Goal: Task Accomplishment & Management: Manage account settings

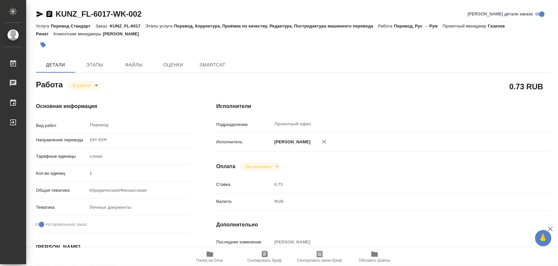
type textarea "x"
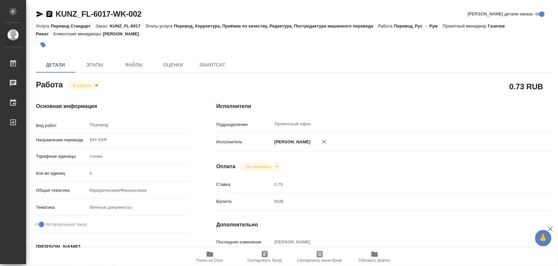
type textarea "x"
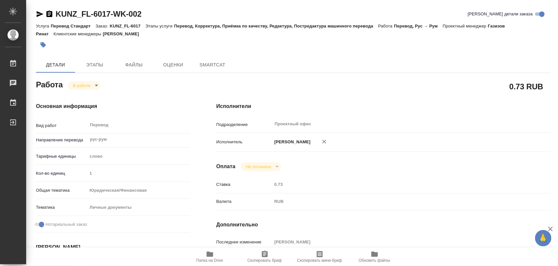
type textarea "x"
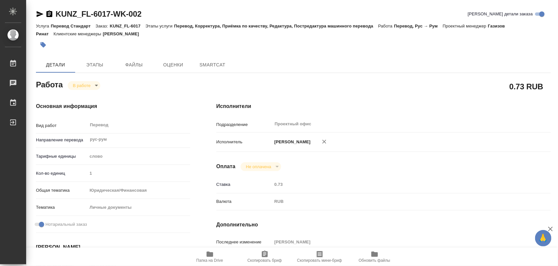
type textarea "x"
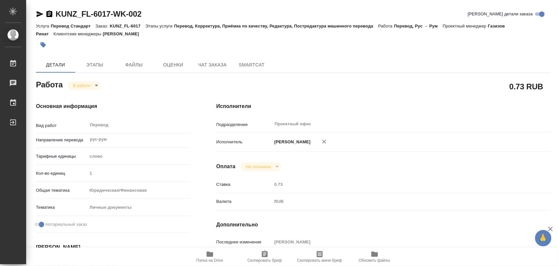
type textarea "x"
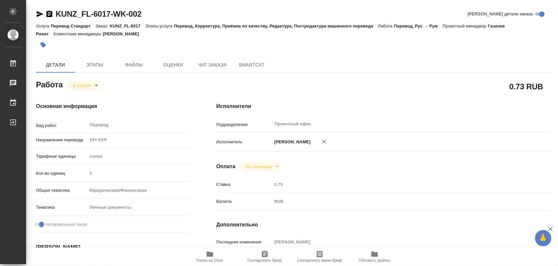
type textarea "x"
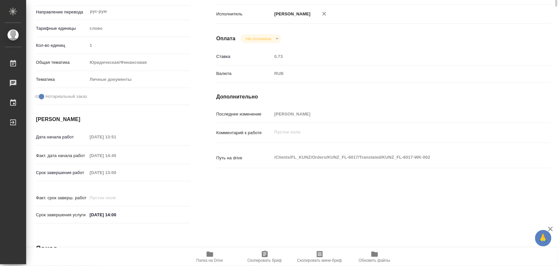
scroll to position [5, 0]
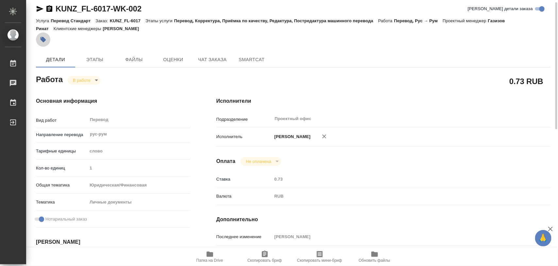
click at [44, 38] on icon "button" at bounding box center [44, 40] width 6 height 6
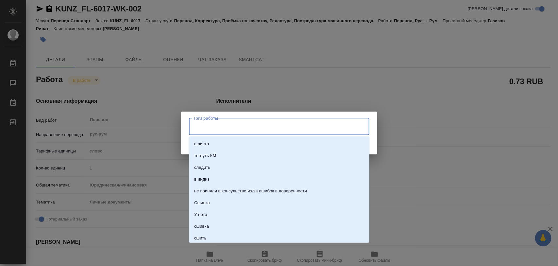
click at [219, 127] on input "Тэги работы" at bounding box center [273, 126] width 162 height 11
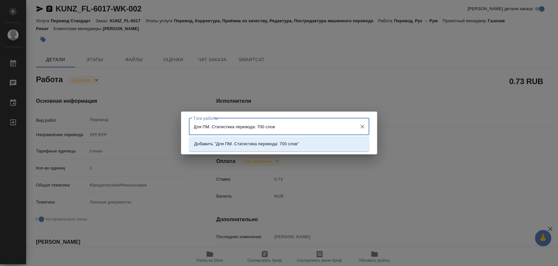
type input "Для ПМ. Статистика перевода: 700 слов."
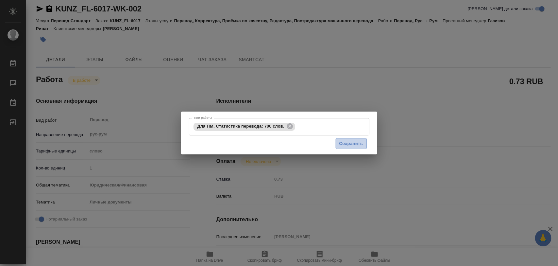
click at [345, 142] on span "Сохранить" at bounding box center [351, 144] width 24 height 8
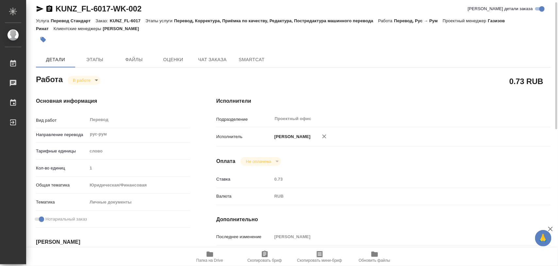
type input "inProgress"
type textarea "Перевод"
type textarea "x"
type input "рус-рум"
type input "5a8b1489cc6b4906c91bfd90"
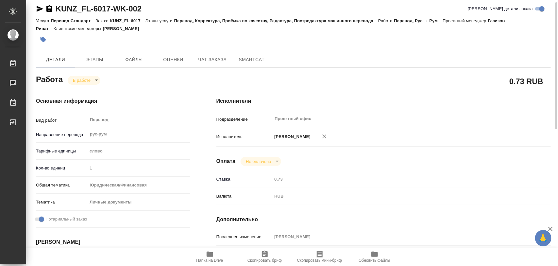
type input "1"
type input "yr-fn"
type input "5a8b8b956a9677013d343cfe"
checkbox input "true"
type input "07.10.2025 13:51"
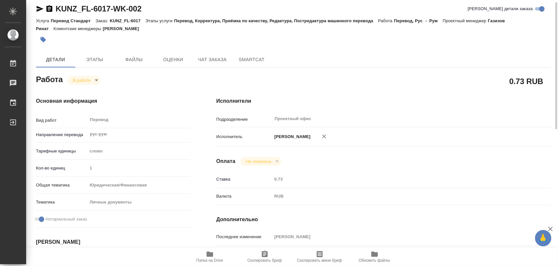
type input "07.10.2025 14:45"
type input "09.10.2025 13:00"
type input "09.10.2025 14:00"
type input "Проектный офис"
type input "notPayed"
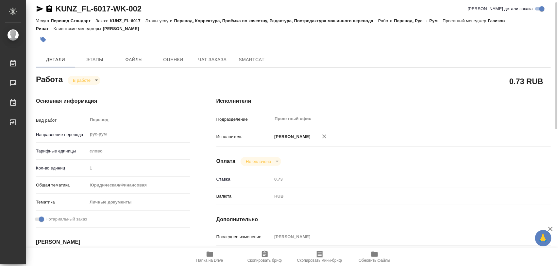
type input "0.73"
type input "RUB"
type input "[PERSON_NAME]"
type textarea "x"
type textarea "/Clients/FL_KUNZ/Orders/KUNZ_FL-6017/Translated/KUNZ_FL-6017-WK-002"
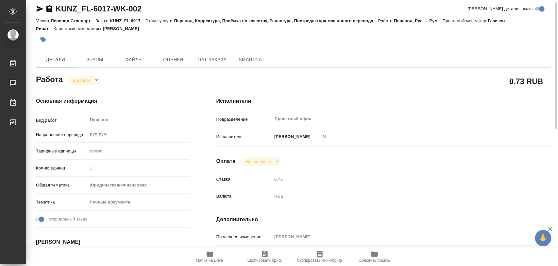
type textarea "x"
type input "KUNZ_FL-6017"
type input "Перевод Стандарт"
type input "Перевод, Корректура, Приёмка по качеству, Редактура, Постредактура машинного пе…"
type input "Зотова Екатерина"
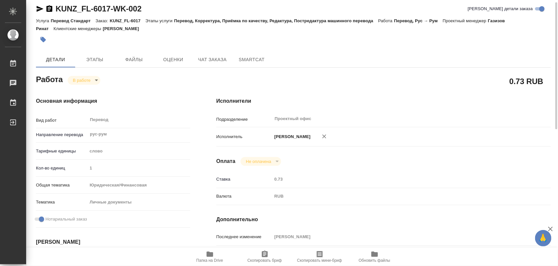
type input "Малофеева Екатерина"
type input "/Clients/FL_KUNZ/Orders/KUNZ_FL-6017"
type textarea "x"
type textarea "пасп РФ + СООС + Автобиография рус-рум под нот + НЗК на всё"
type textarea "x"
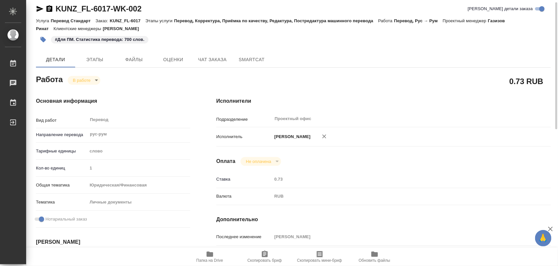
type textarea "x"
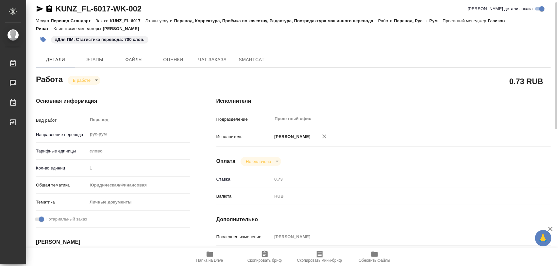
type textarea "x"
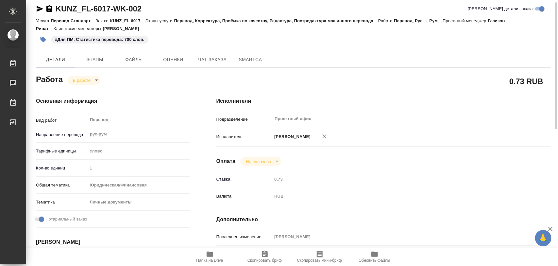
type textarea "x"
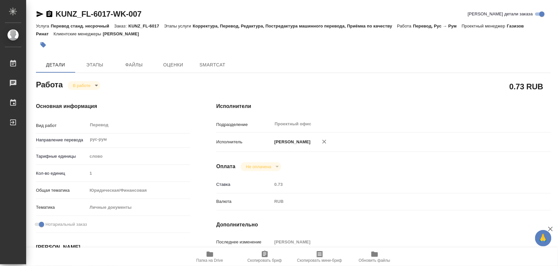
type textarea "x"
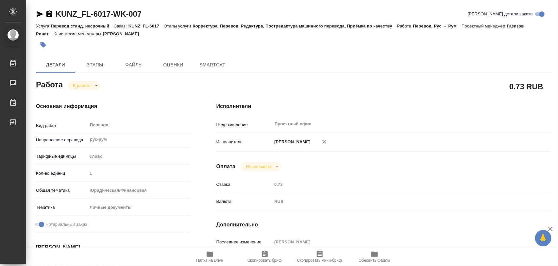
type textarea "x"
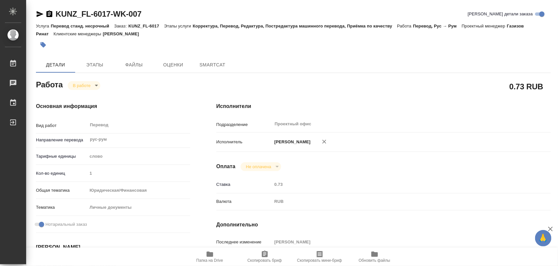
type textarea "x"
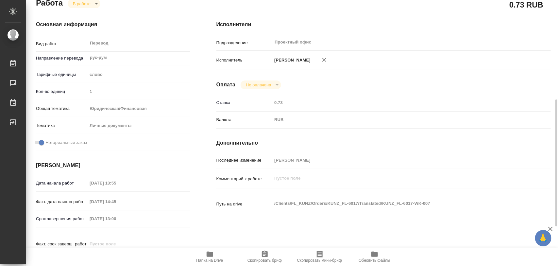
scroll to position [163, 0]
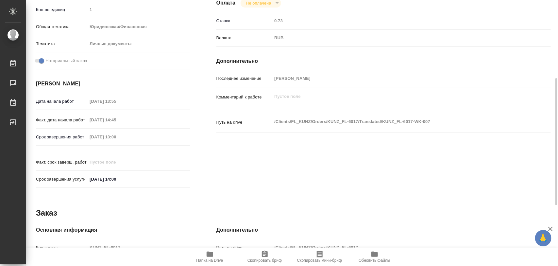
type textarea "x"
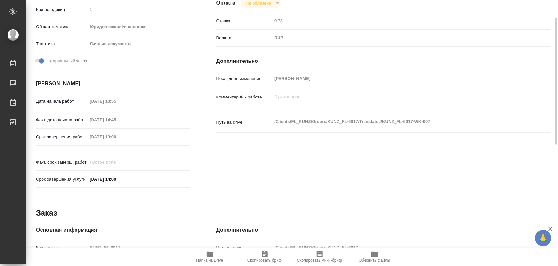
scroll to position [82, 0]
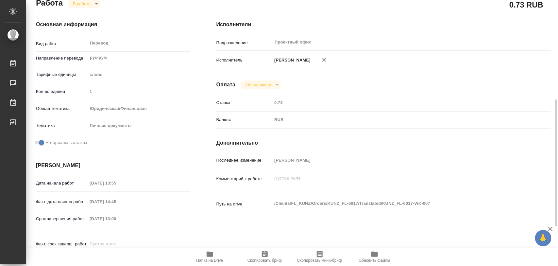
type textarea "x"
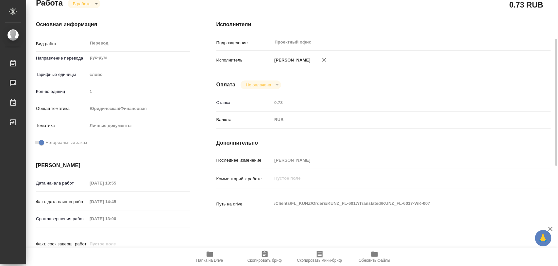
scroll to position [0, 0]
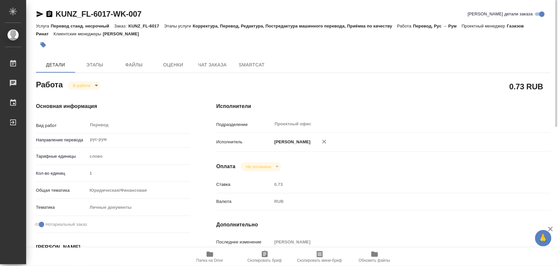
click at [45, 46] on icon "button" at bounding box center [43, 45] width 7 height 7
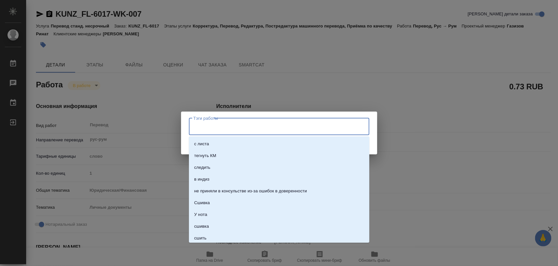
click at [310, 121] on input "Тэги работы" at bounding box center [273, 126] width 162 height 11
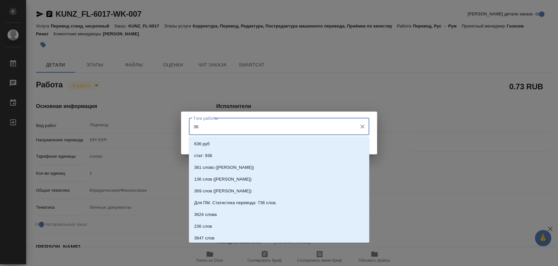
type input "367"
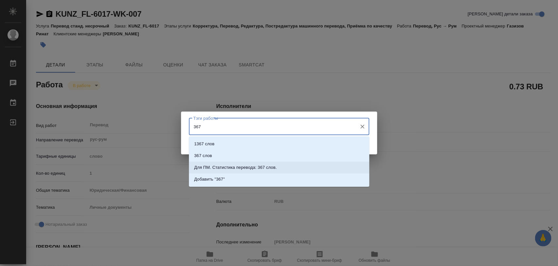
click at [262, 166] on p "Для ПМ. Статистика перевода: 367 слов." at bounding box center [235, 167] width 83 height 7
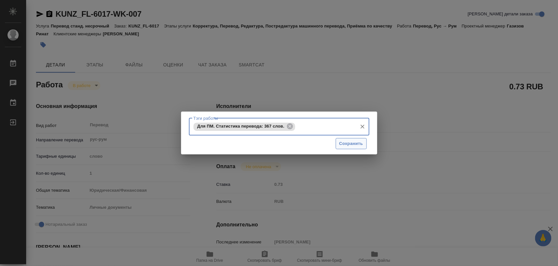
click at [361, 146] on span "Сохранить" at bounding box center [351, 144] width 24 height 8
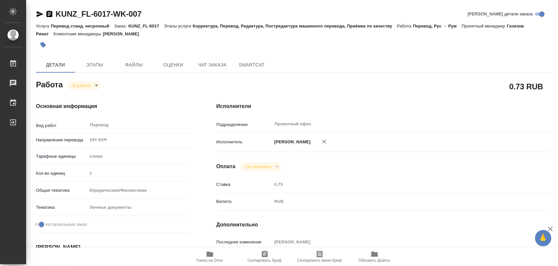
type input "inProgress"
type textarea "Перевод"
type textarea "x"
type input "рус-рум"
type input "5a8b1489cc6b4906c91bfd90"
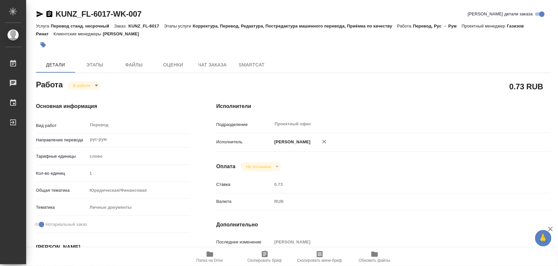
type input "1"
type input "yr-fn"
type input "5a8b8b956a9677013d343cfe"
checkbox input "true"
type input "07.10.2025 13:55"
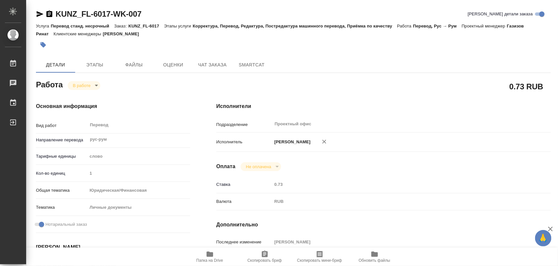
type input "07.10.2025 14:45"
type input "09.10.2025 13:00"
type input "09.10.2025 14:00"
type input "Проектный офис"
type input "notPayed"
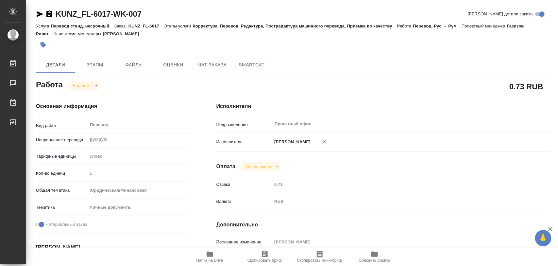
type input "0.73"
type input "RUB"
type input "[PERSON_NAME]"
type textarea "x"
type textarea "/Clients/FL_KUNZ/Orders/KUNZ_FL-6017/Translated/KUNZ_FL-6017-WK-007"
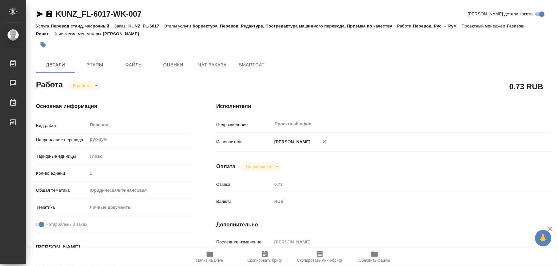
type textarea "x"
type input "KUNZ_FL-6017"
type input "Перевод станд. несрочный"
type input "Корректура, Перевод, Редактура, Постредактура машинного перевода, Приёмка по ка…"
type input "Зотова Екатерина"
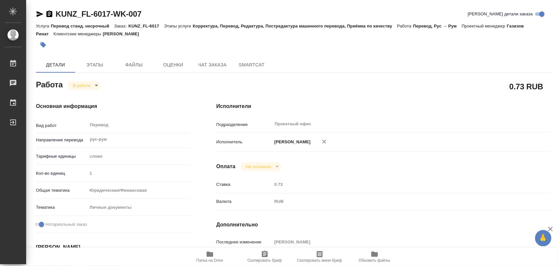
type input "Малофеева Екатерина"
type input "/Clients/FL_KUNZ/Orders/KUNZ_FL-6017"
type textarea "x"
type textarea "пасп РФ + СООС + Автобиография рус-рум под нот + НЗК на всё"
type textarea "x"
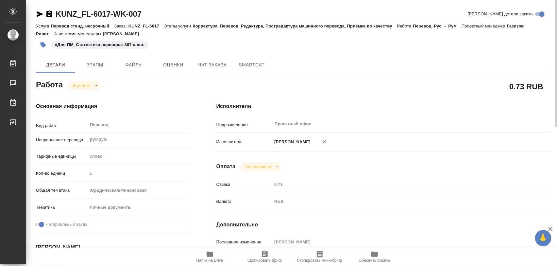
type textarea "x"
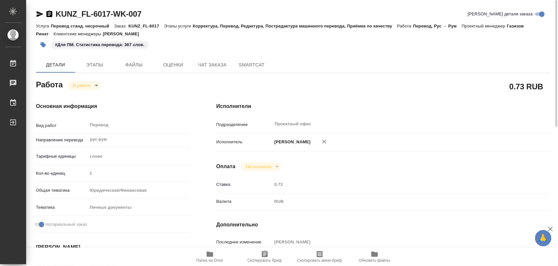
type textarea "x"
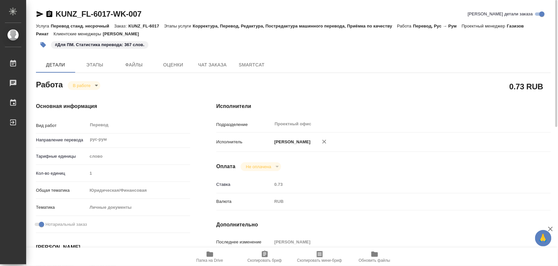
type textarea "x"
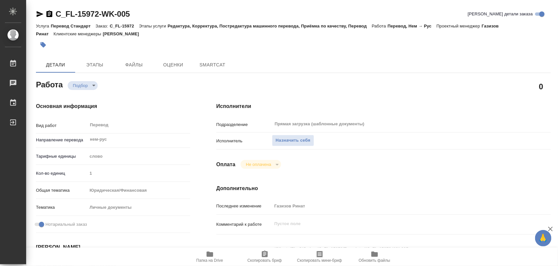
type textarea "x"
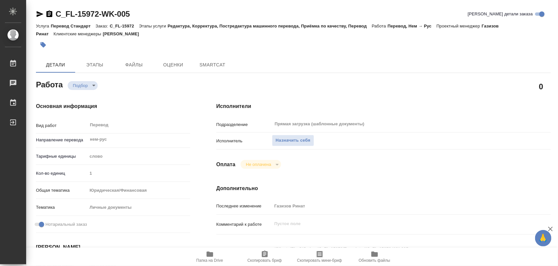
type textarea "x"
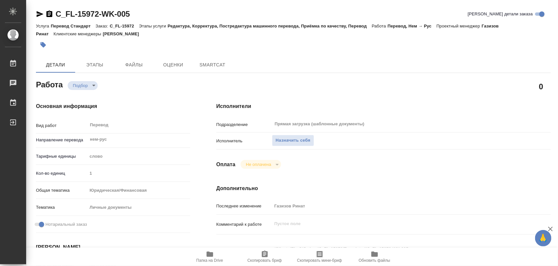
type textarea "x"
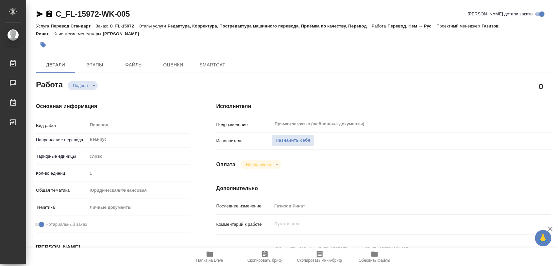
type textarea "x"
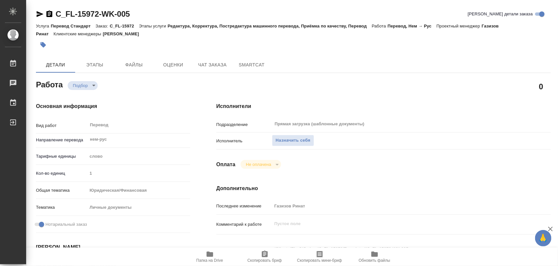
scroll to position [82, 0]
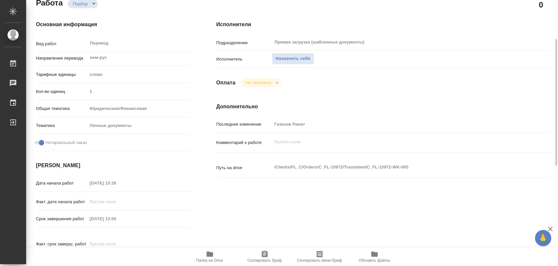
type textarea "x"
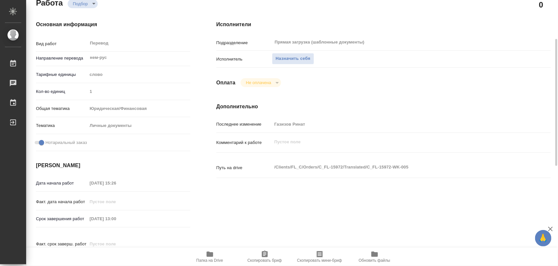
type textarea "x"
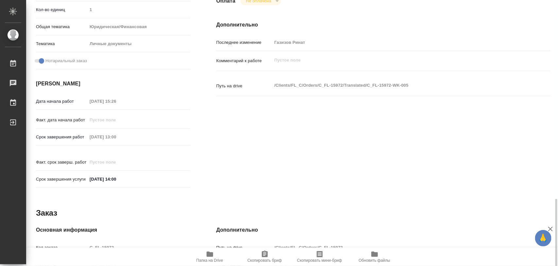
scroll to position [245, 0]
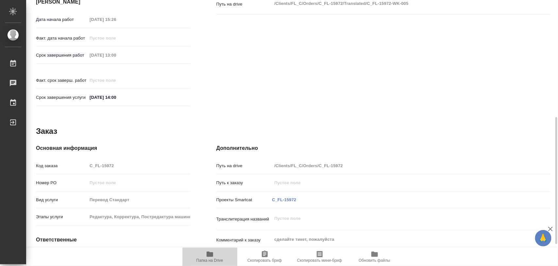
click at [210, 252] on icon "button" at bounding box center [210, 253] width 7 height 5
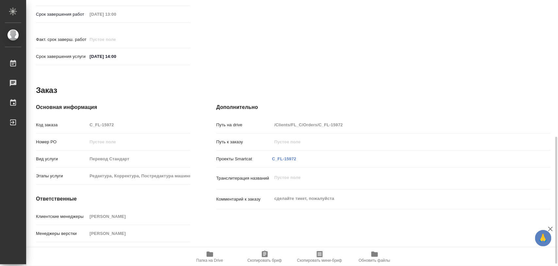
scroll to position [163, 0]
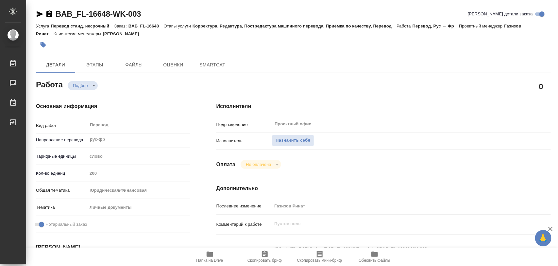
type textarea "x"
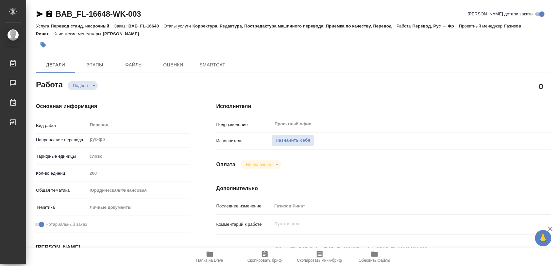
type textarea "x"
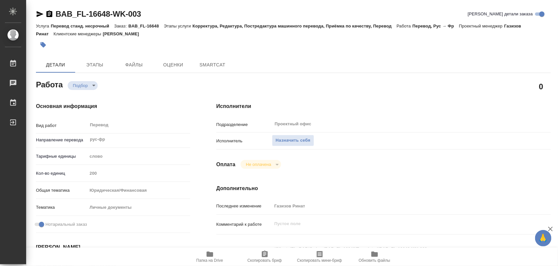
type textarea "x"
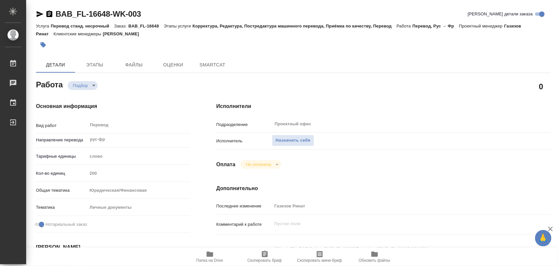
type textarea "x"
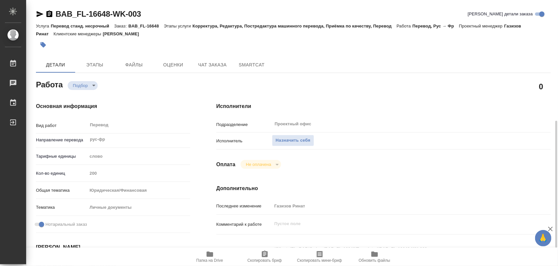
scroll to position [82, 0]
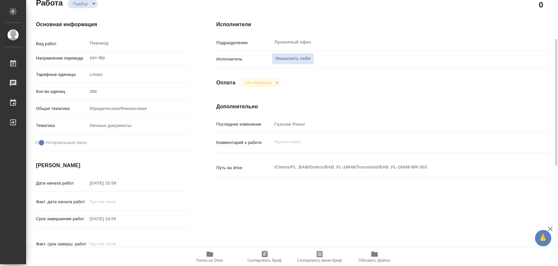
type textarea "x"
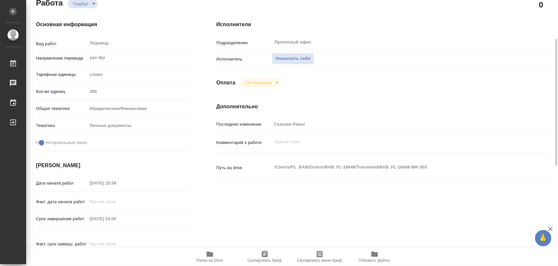
scroll to position [163, 0]
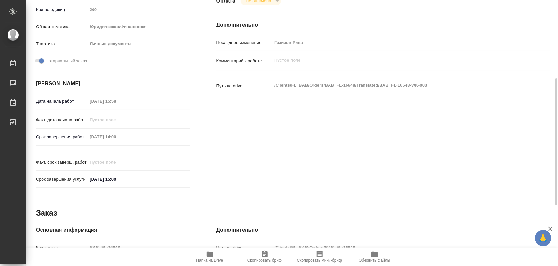
type textarea "x"
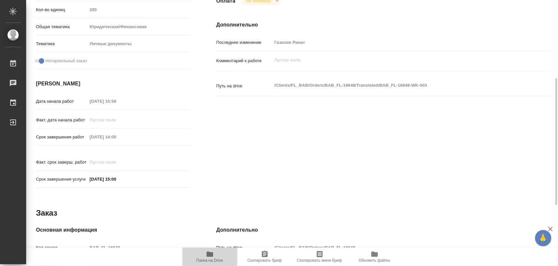
click at [214, 257] on span "Папка на Drive" at bounding box center [209, 256] width 47 height 12
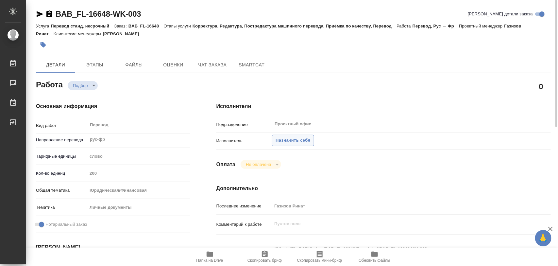
click at [297, 138] on span "Назначить себя" at bounding box center [293, 141] width 35 height 8
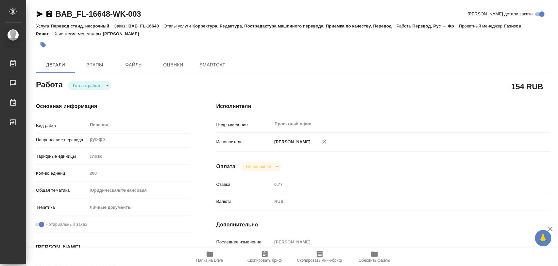
type textarea "x"
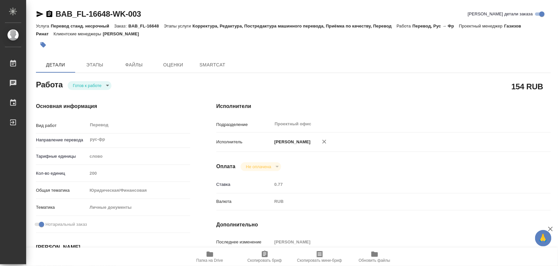
type textarea "x"
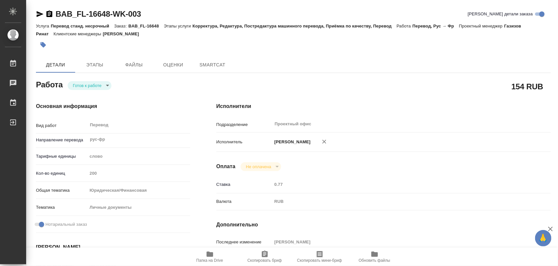
type textarea "x"
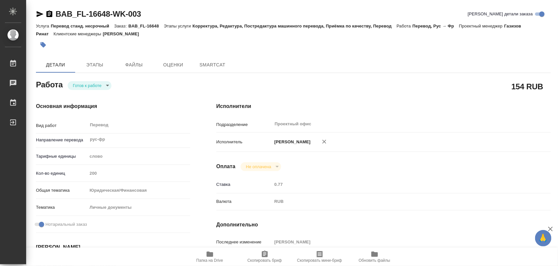
type textarea "x"
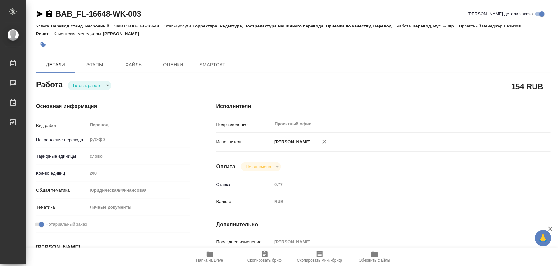
type textarea "x"
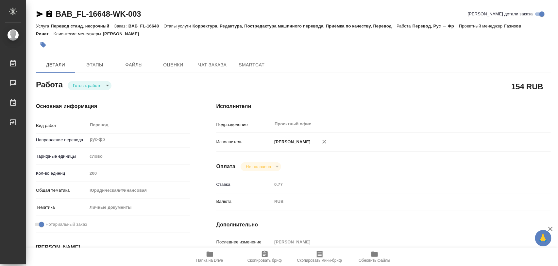
type textarea "x"
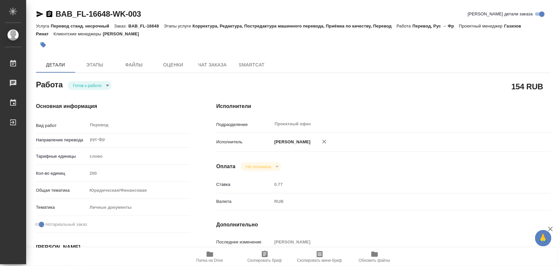
type textarea "x"
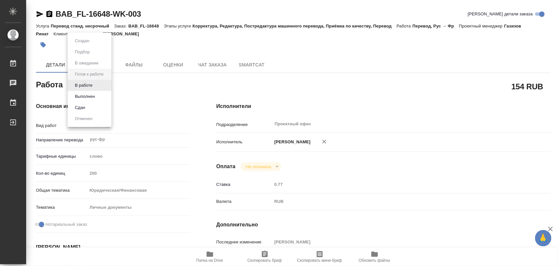
click at [108, 86] on body "🙏 .cls-1 fill:#fff; AWATERA Iglakov Maksim Работы 0 Чаты График Выйти BAB_FL-16…" at bounding box center [279, 133] width 558 height 266
click at [95, 85] on li "В работе" at bounding box center [90, 85] width 44 height 11
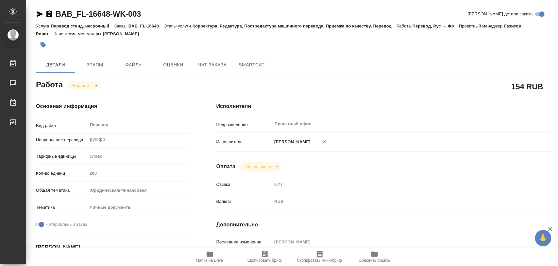
type textarea "x"
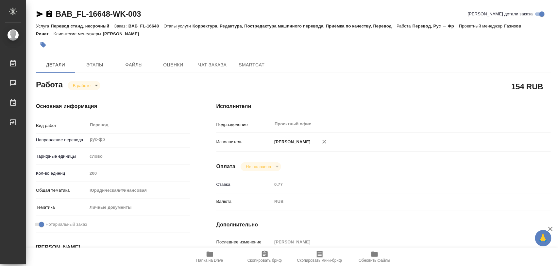
type textarea "x"
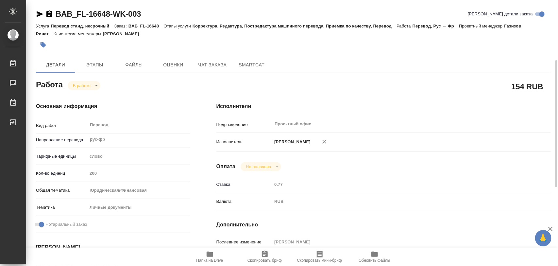
scroll to position [82, 0]
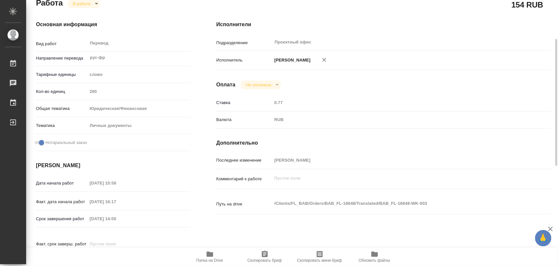
type textarea "x"
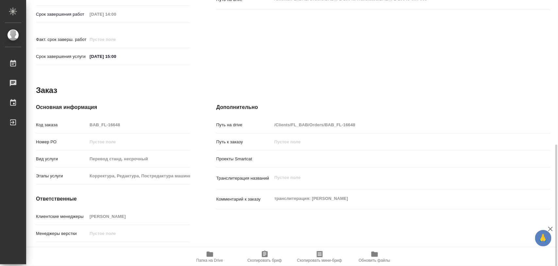
scroll to position [291, 0]
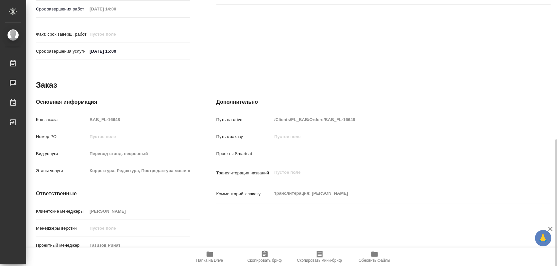
click at [146, 215] on div "Клиентские менеджеры Соловкова Екатерина Менеджеры верстки Проектный менеджер Г…" at bounding box center [113, 230] width 154 height 51
click at [265, 257] on icon "button" at bounding box center [265, 253] width 6 height 7
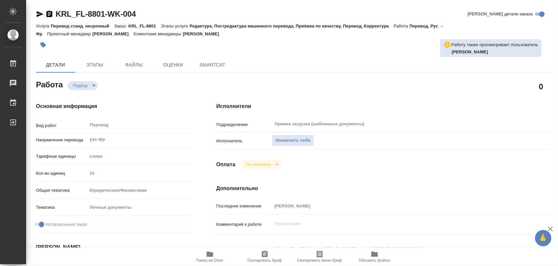
type textarea "x"
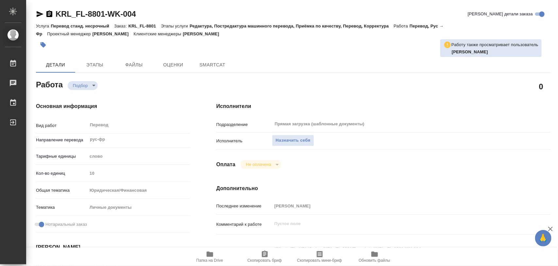
type textarea "x"
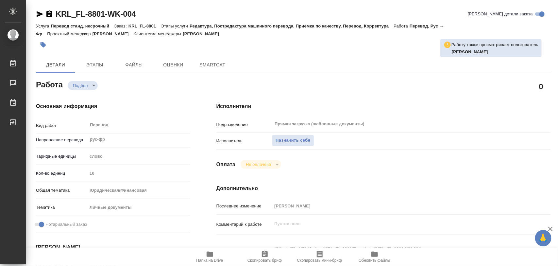
type textarea "x"
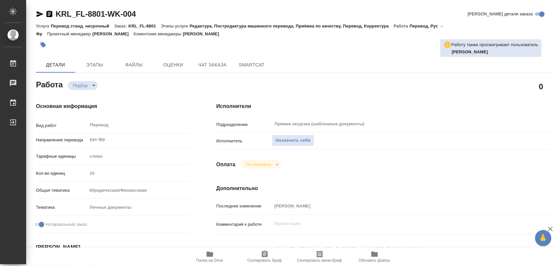
type textarea "x"
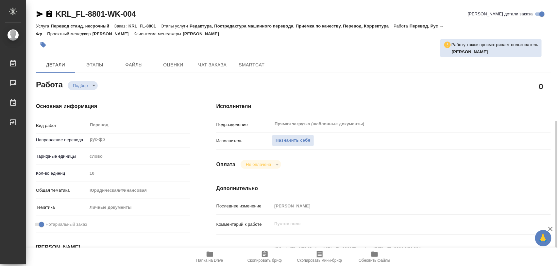
scroll to position [123, 0]
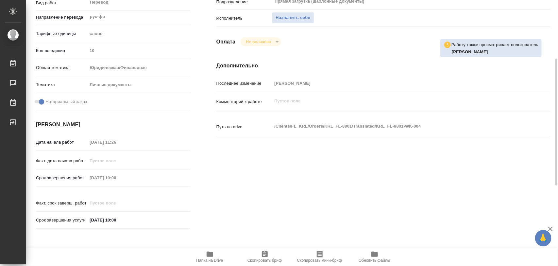
type textarea "x"
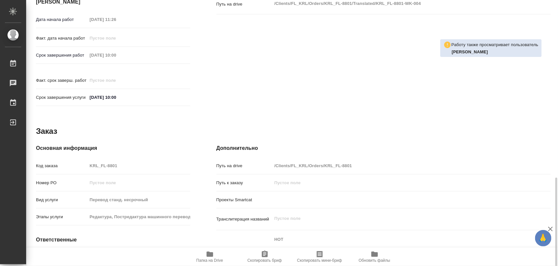
scroll to position [291, 0]
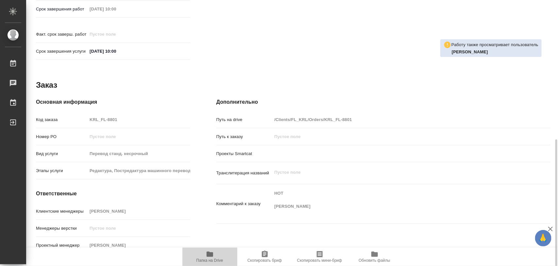
click at [210, 256] on icon "button" at bounding box center [210, 253] width 7 height 5
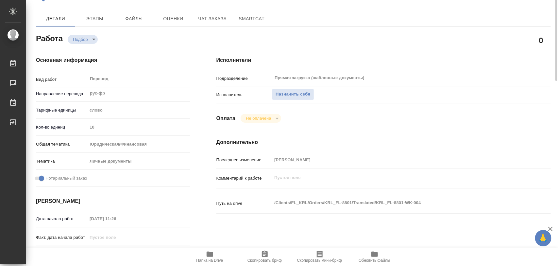
scroll to position [0, 0]
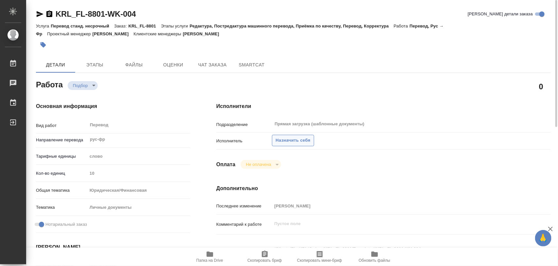
click at [304, 138] on span "Назначить себя" at bounding box center [293, 141] width 35 height 8
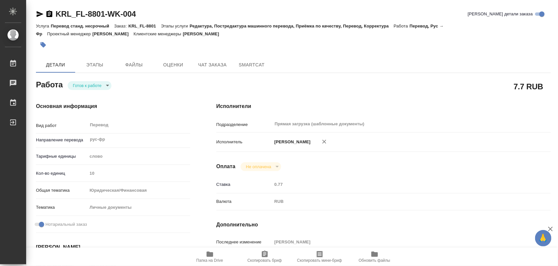
click at [109, 86] on body "🙏 .cls-1 fill:#fff; AWATERA Iglakov Maksim Работы 0 Чаты График Выйти KRL_FL-88…" at bounding box center [279, 133] width 558 height 266
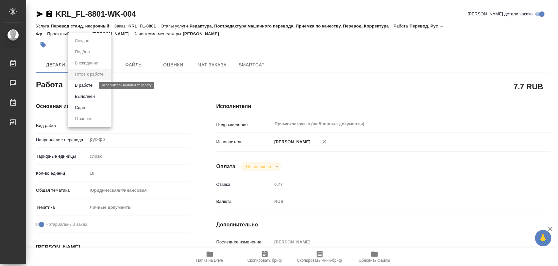
click at [92, 84] on button "В работе" at bounding box center [84, 85] width 22 height 7
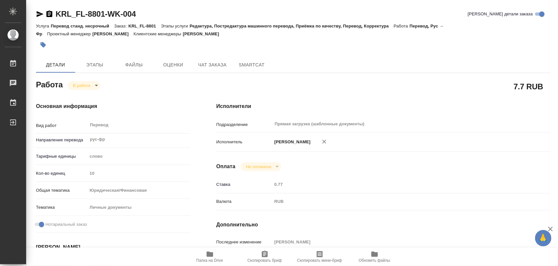
type textarea "x"
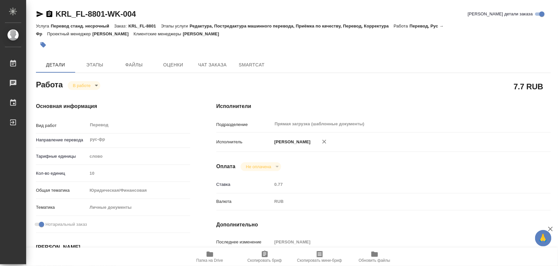
type textarea "x"
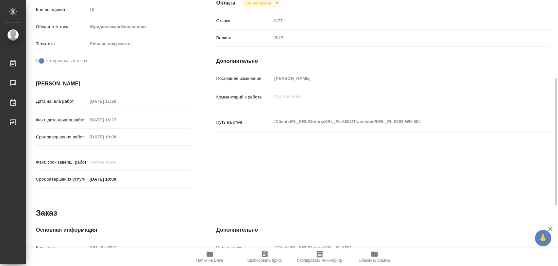
scroll to position [291, 0]
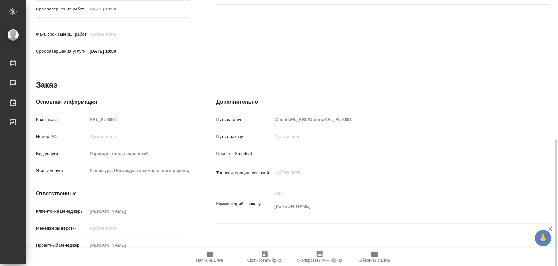
click at [268, 256] on icon "button" at bounding box center [265, 254] width 8 height 8
